Goal: Find specific page/section: Find specific page/section

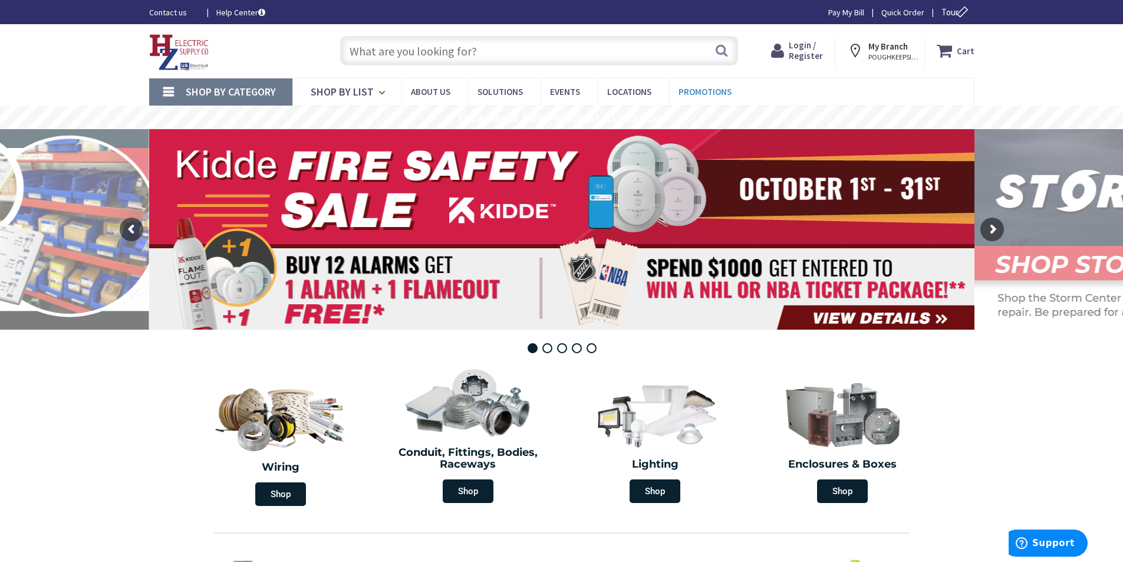
click at [686, 91] on span "Promotions" at bounding box center [705, 91] width 53 height 11
click at [707, 89] on span "Promotions" at bounding box center [705, 91] width 53 height 11
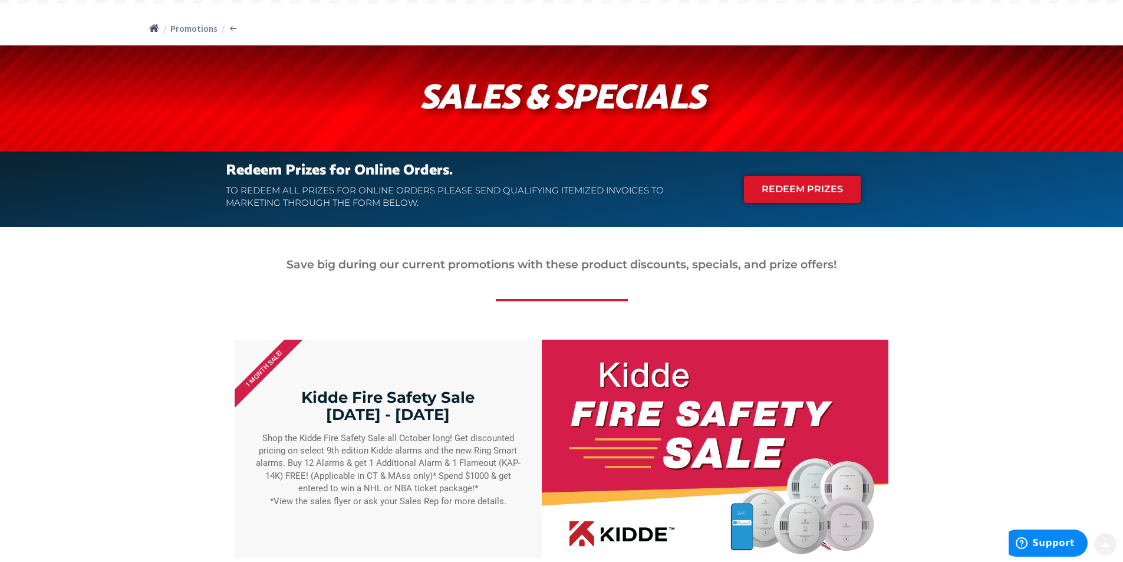
scroll to position [295, 0]
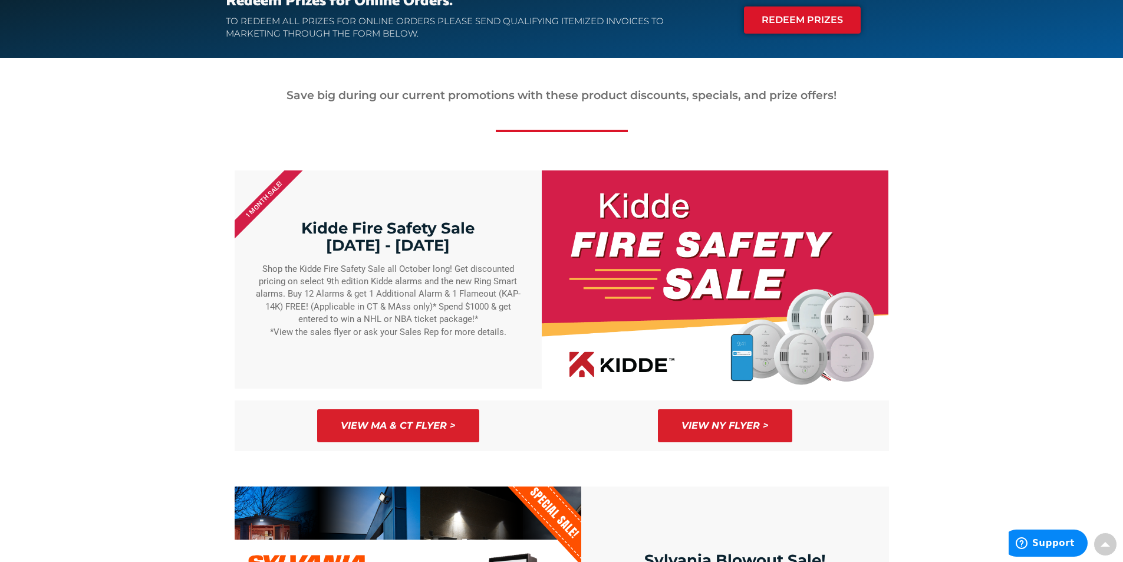
type input "Royal Ln, Dallas, TX 75229, USA"
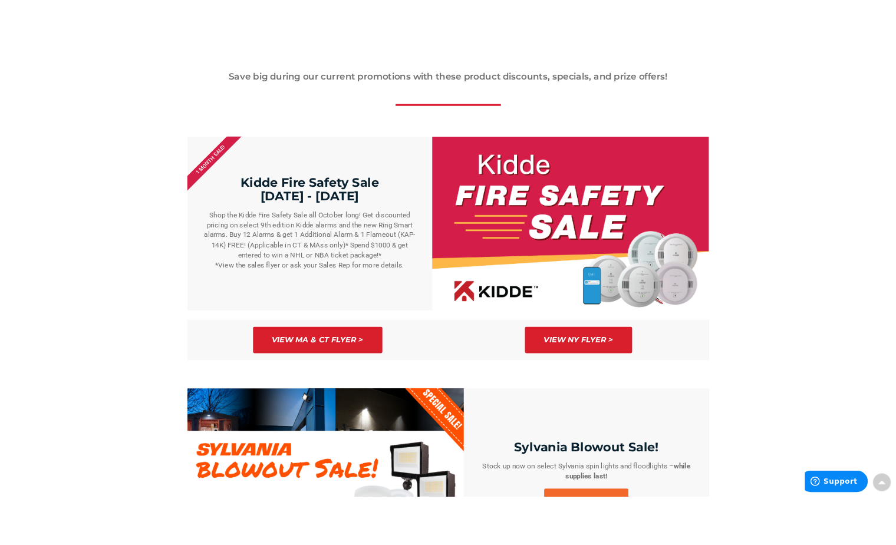
scroll to position [354, 0]
